Goal: Task Accomplishment & Management: Manage account settings

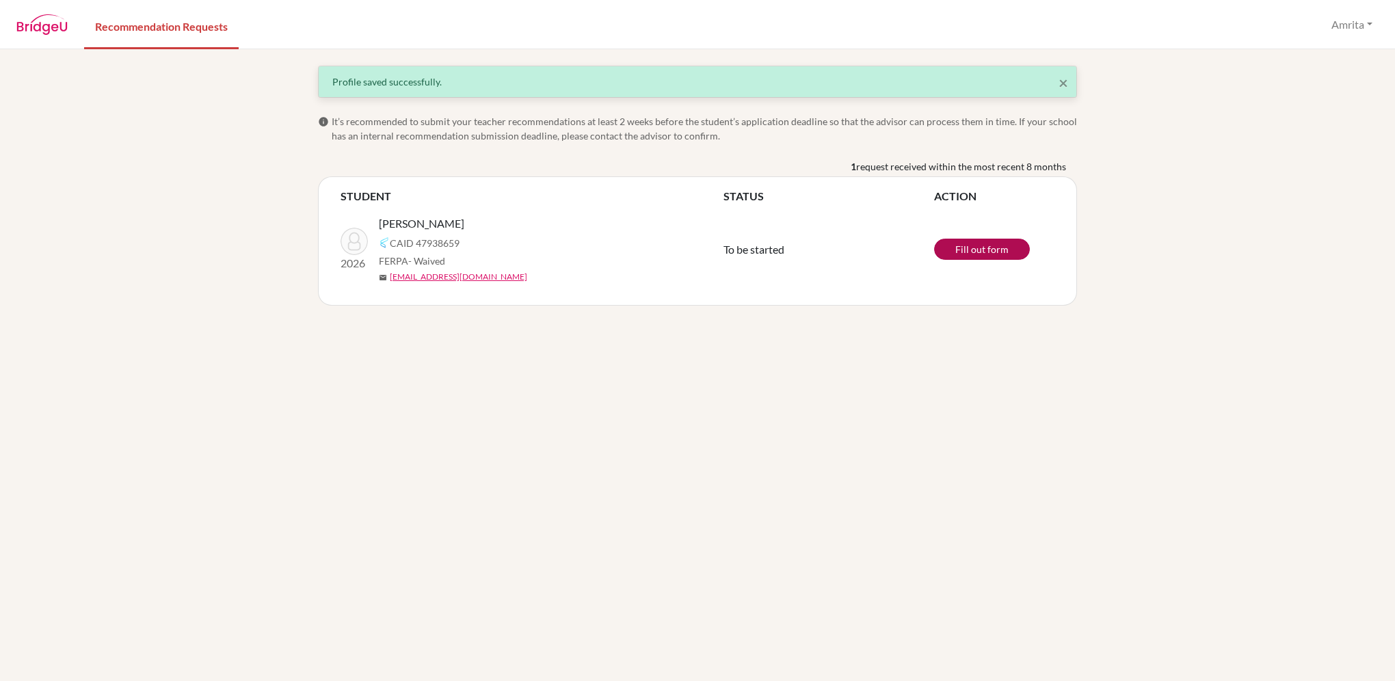
click at [974, 246] on link "Fill out form" at bounding box center [982, 249] width 96 height 21
click at [1064, 83] on span "×" at bounding box center [1063, 82] width 10 height 20
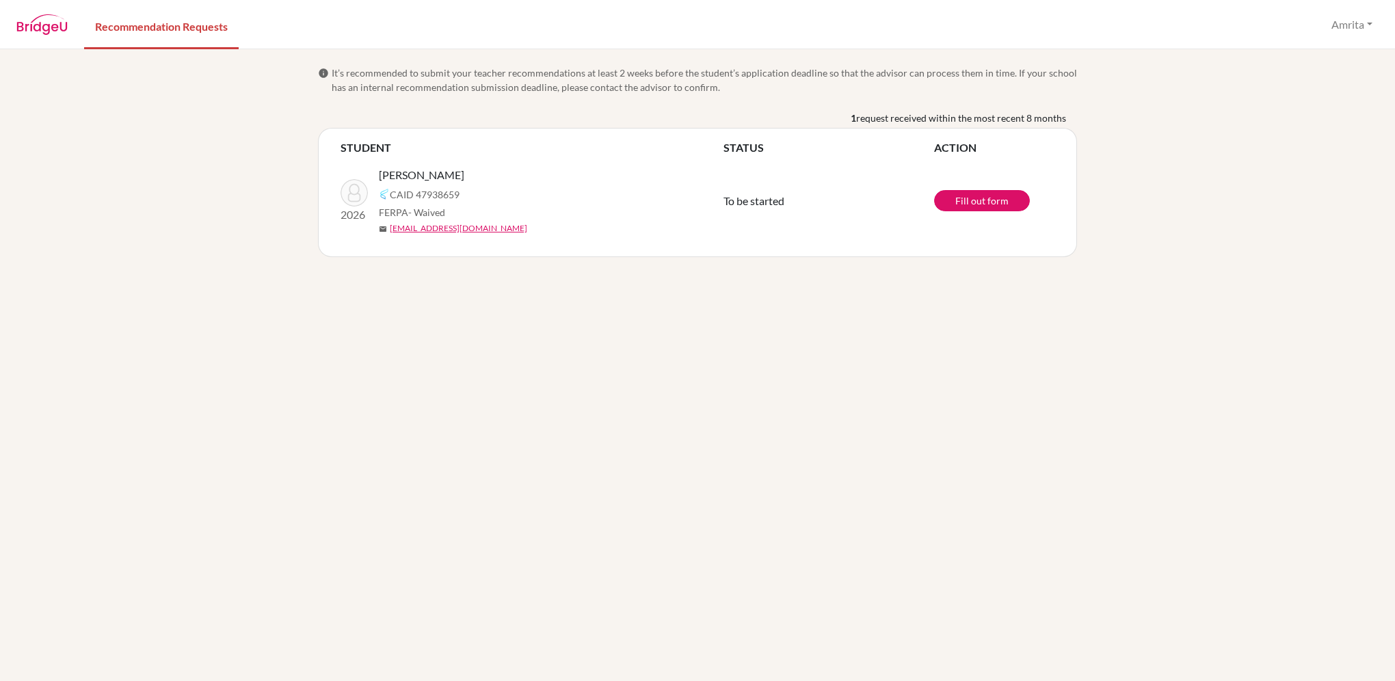
click at [24, 21] on img at bounding box center [41, 24] width 51 height 21
click at [1345, 27] on button "Amrita" at bounding box center [1351, 25] width 53 height 26
click at [1326, 53] on link "Profile" at bounding box center [1338, 55] width 108 height 22
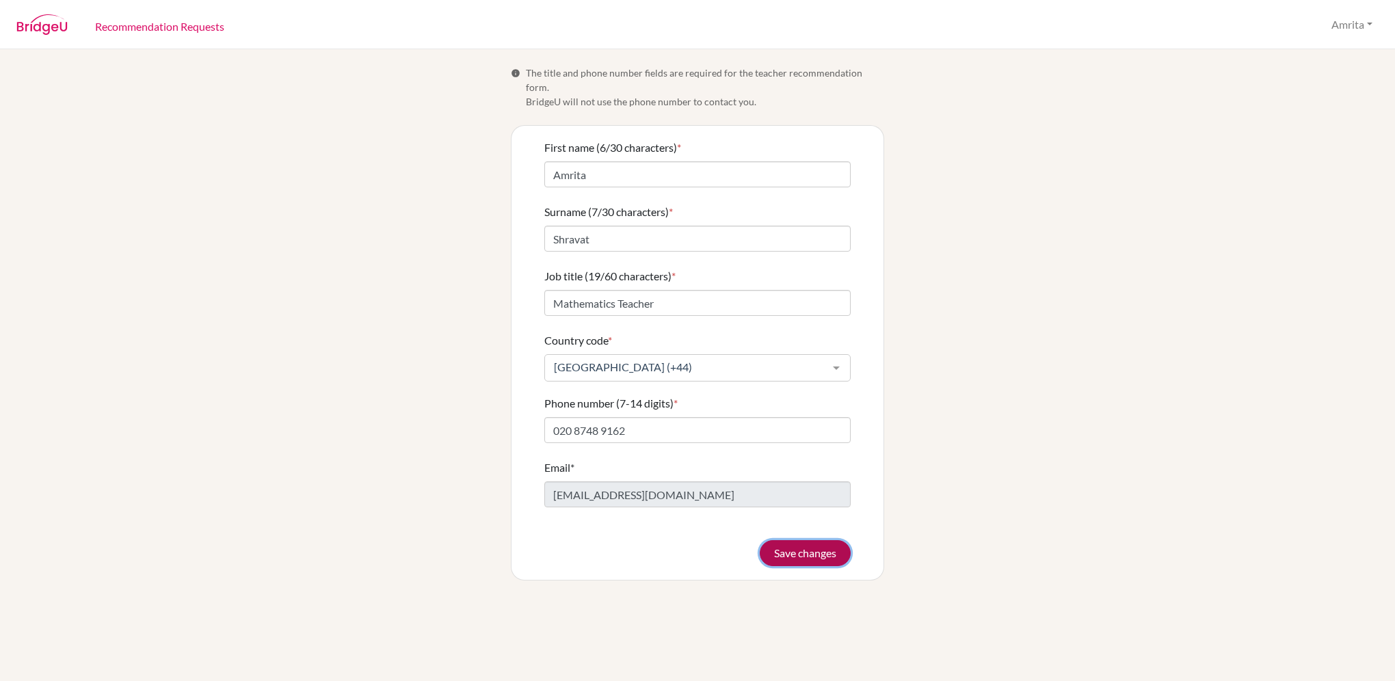
click at [818, 540] on button "Save changes" at bounding box center [805, 553] width 91 height 26
